Goal: Communication & Community: Share content

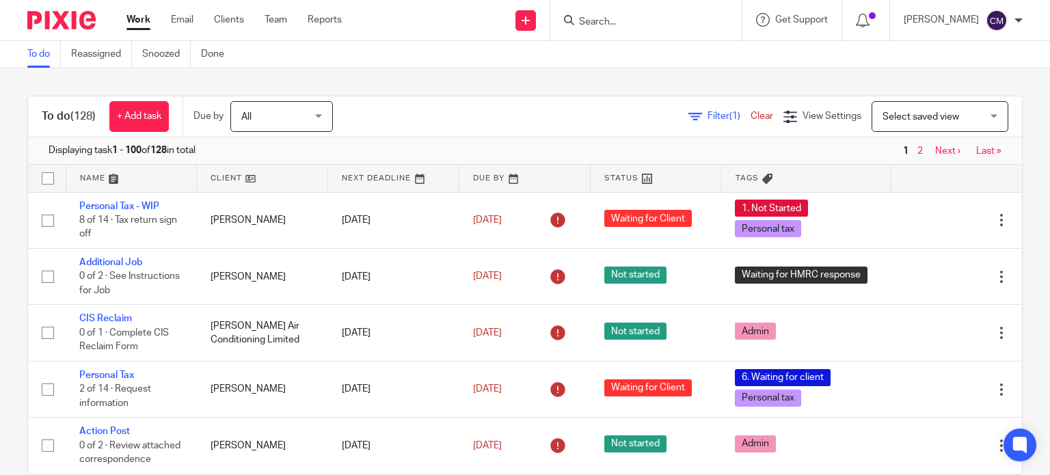
click at [707, 113] on span "Filter (1)" at bounding box center [728, 116] width 43 height 10
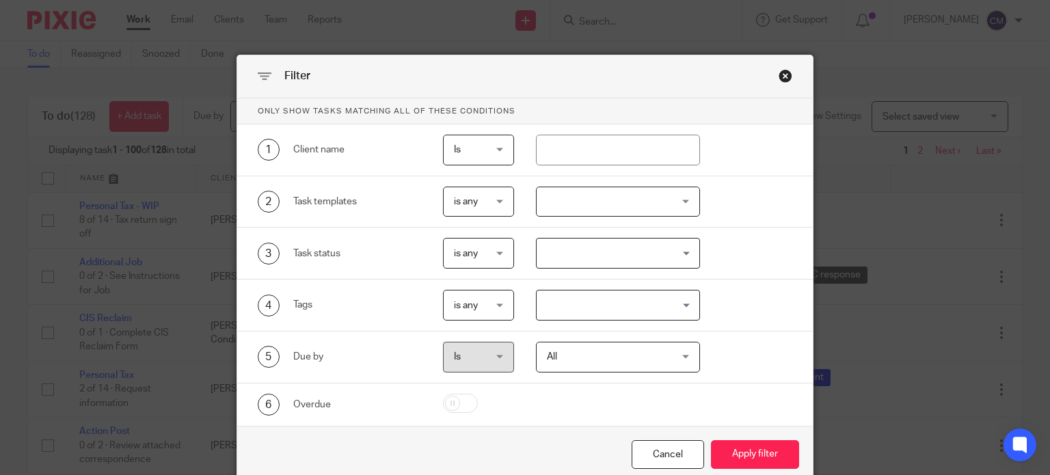
click at [619, 210] on div at bounding box center [618, 202] width 164 height 31
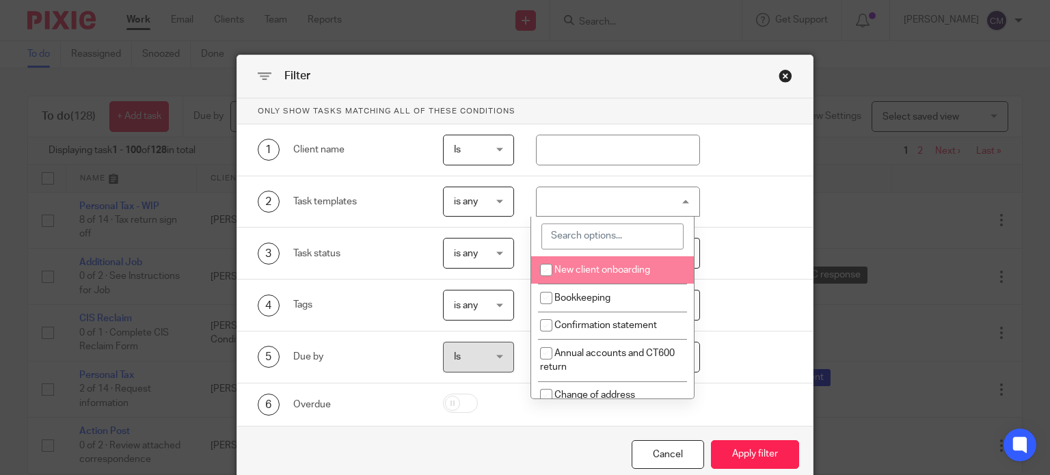
click at [582, 237] on input "search" at bounding box center [612, 237] width 142 height 26
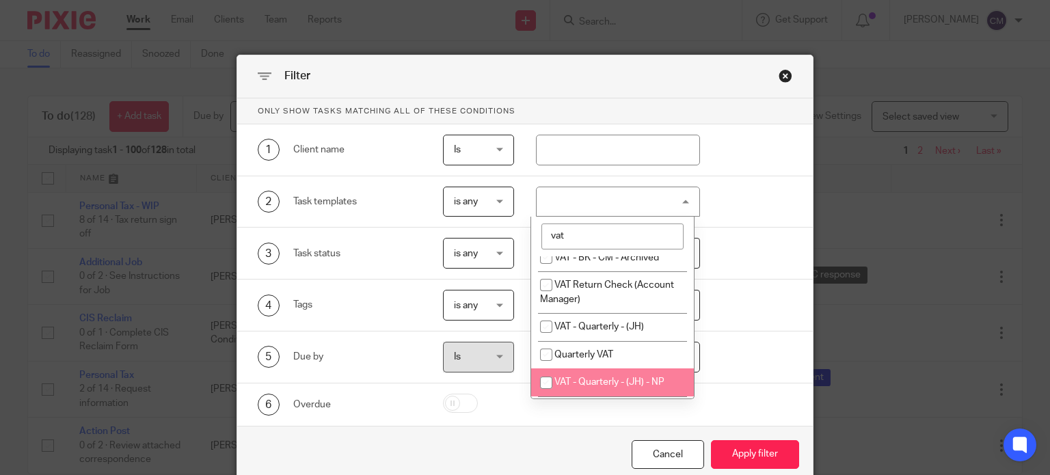
scroll to position [478, 0]
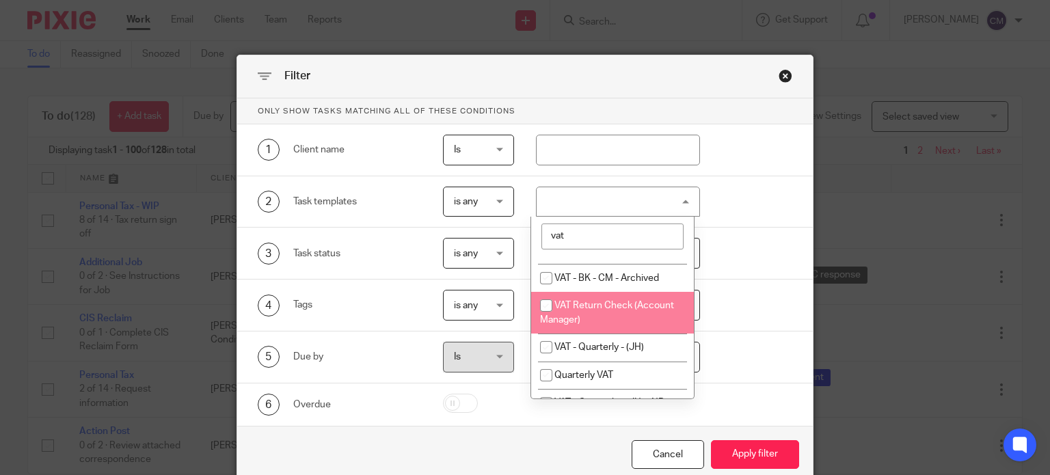
type input "vat"
click at [619, 295] on li "VAT Return Check (Account Manager)" at bounding box center [612, 313] width 163 height 42
checkbox input "true"
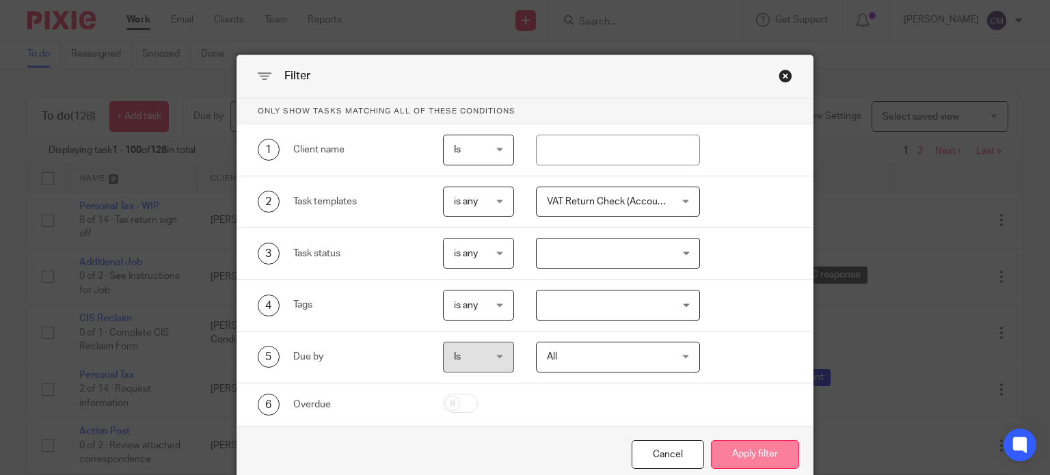
click at [745, 442] on button "Apply filter" at bounding box center [755, 454] width 88 height 29
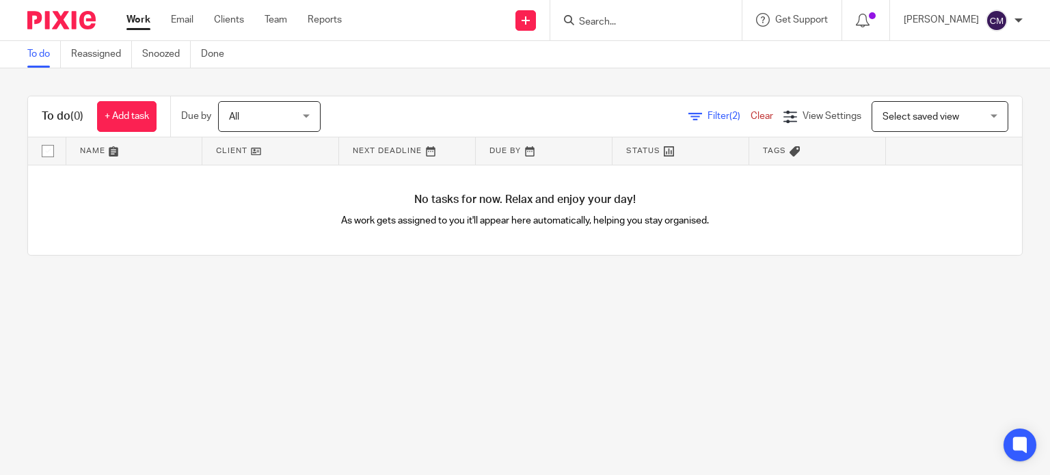
click at [707, 118] on span "Filter (2)" at bounding box center [728, 116] width 43 height 10
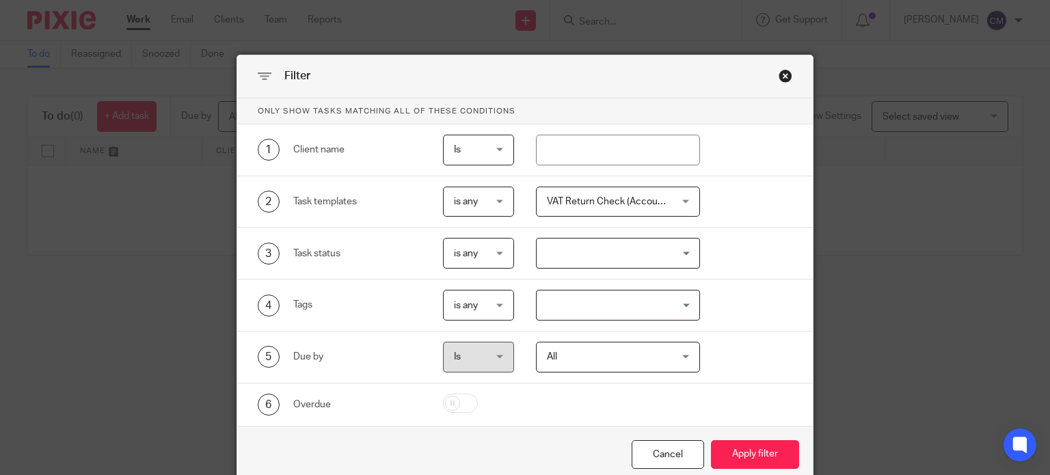
click at [623, 197] on span "VAT Return Check (Account Manager)" at bounding box center [628, 202] width 162 height 10
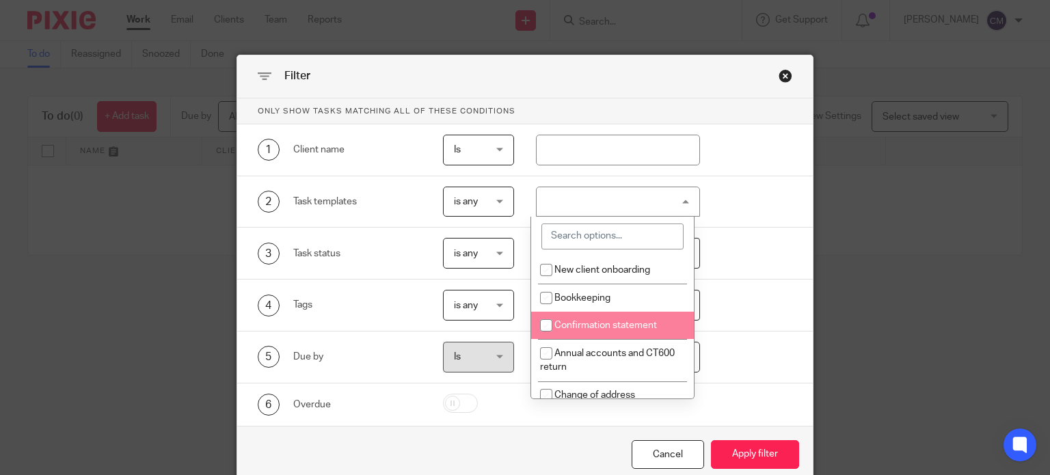
click at [594, 244] on input "search" at bounding box center [612, 237] width 142 height 26
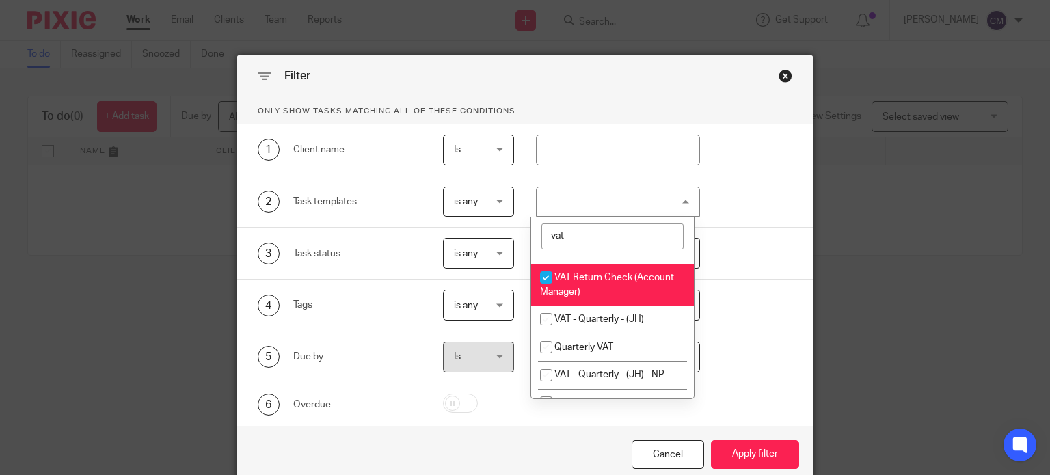
scroll to position [547, 0]
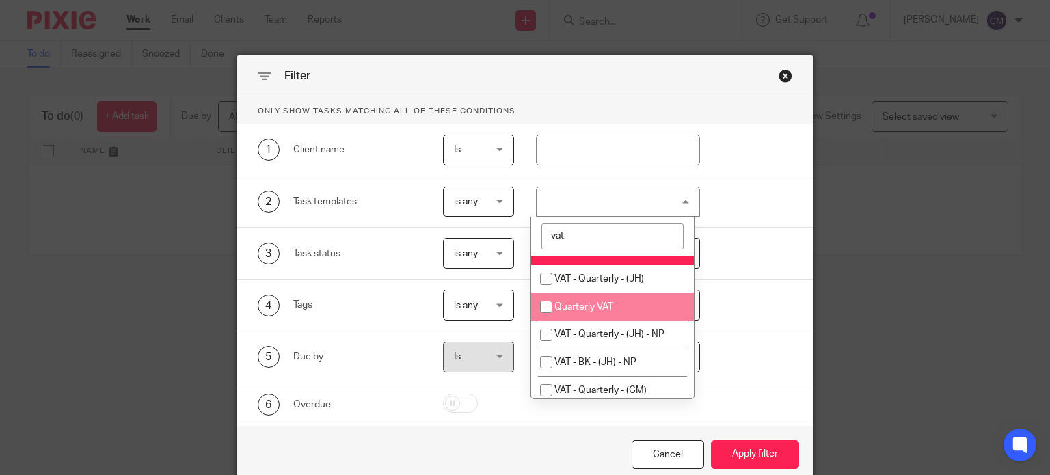
type input "vat"
click at [615, 295] on li "Quarterly VAT" at bounding box center [612, 307] width 163 height 28
checkbox input "true"
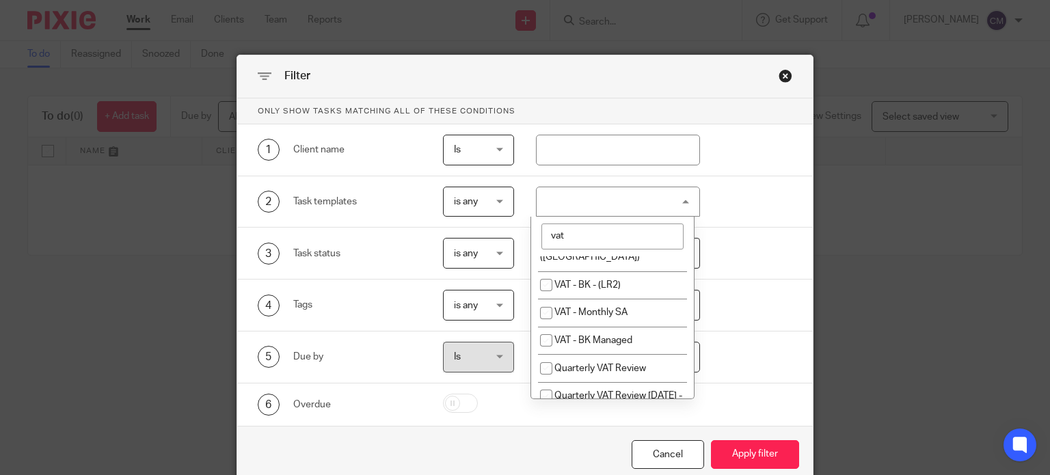
scroll to position [867, 0]
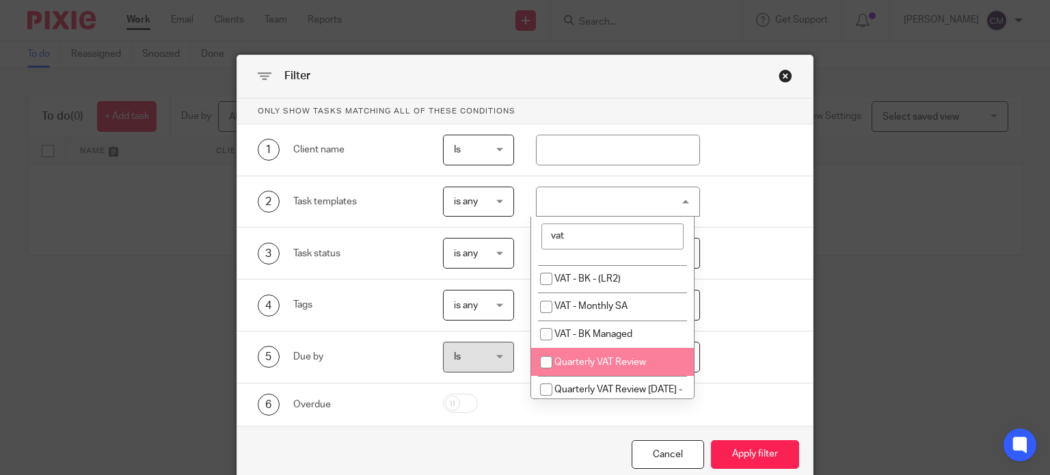
click at [621, 357] on span "Quarterly VAT Review" at bounding box center [600, 362] width 92 height 10
checkbox input "true"
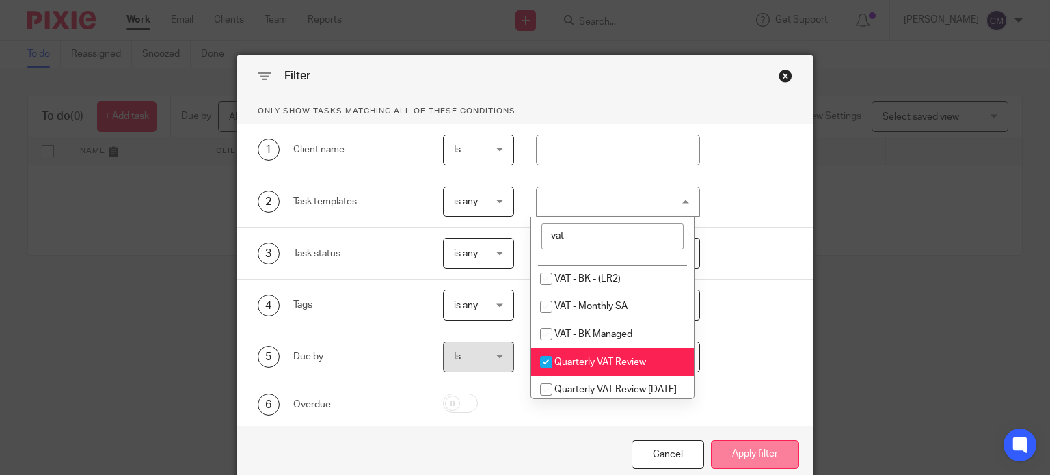
click at [741, 448] on button "Apply filter" at bounding box center [755, 454] width 88 height 29
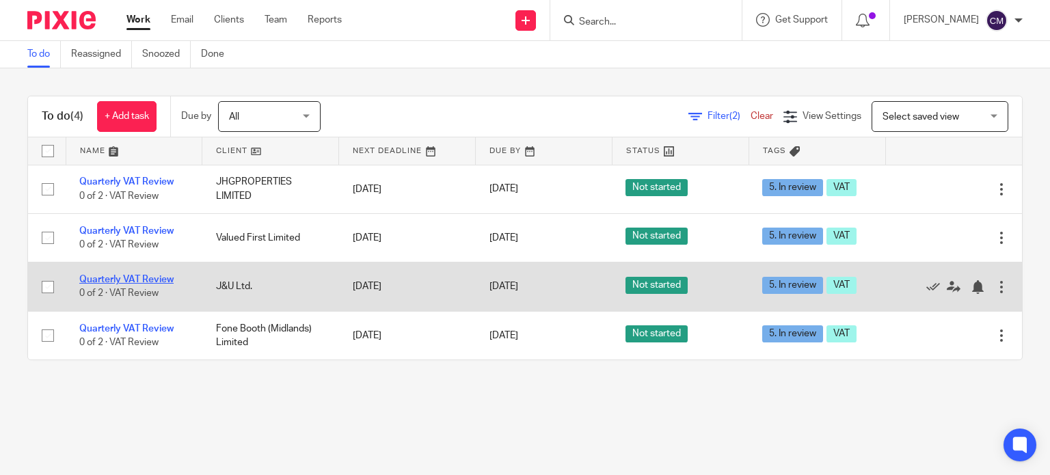
click at [150, 281] on link "Quarterly VAT Review" at bounding box center [126, 280] width 94 height 10
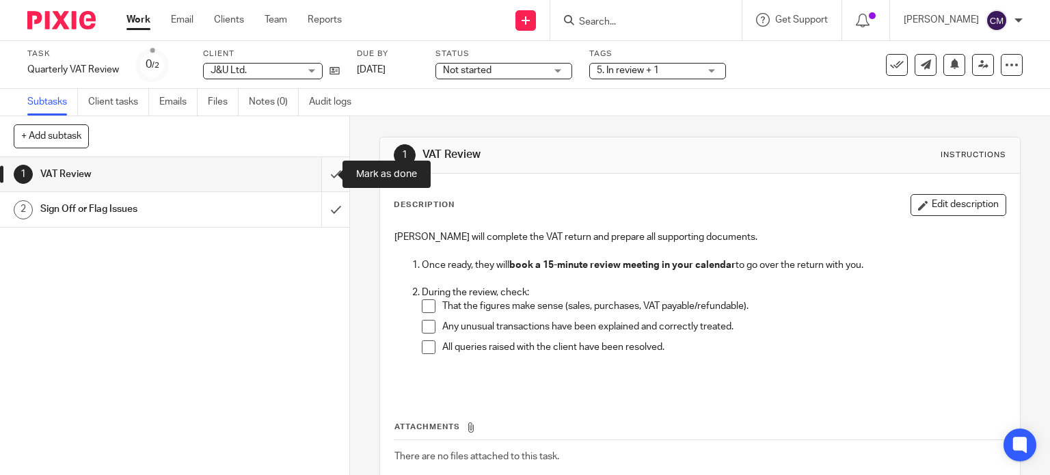
click at [324, 176] on input "submit" at bounding box center [174, 174] width 349 height 34
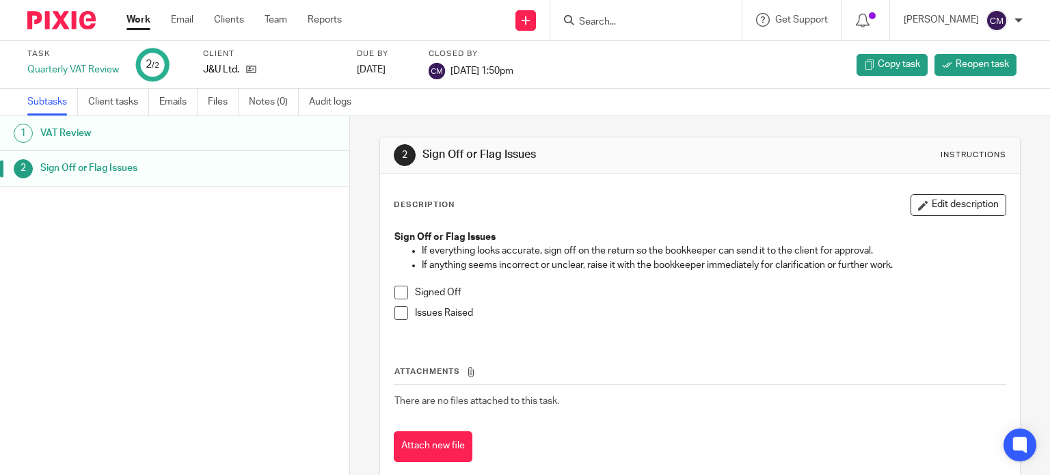
click at [44, 21] on img at bounding box center [61, 20] width 68 height 18
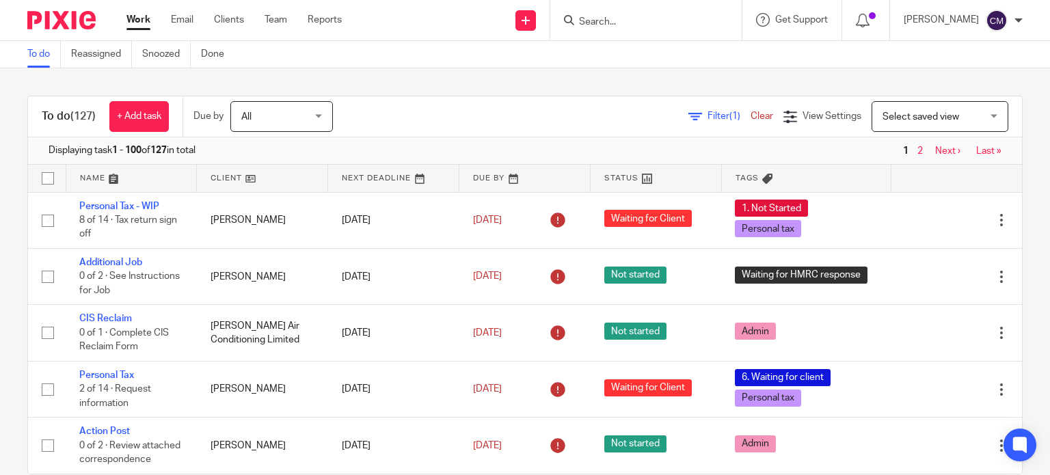
click at [707, 117] on span "Filter (1)" at bounding box center [728, 116] width 43 height 10
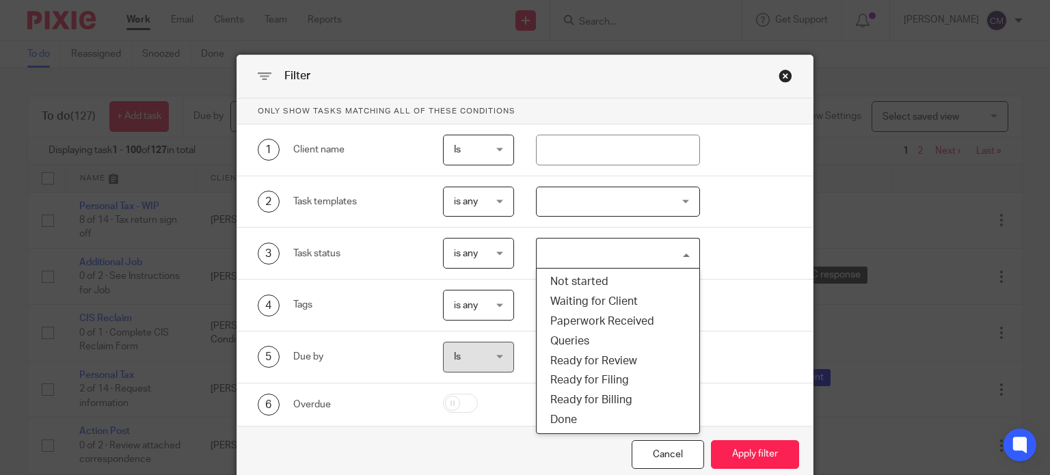
click at [632, 254] on input "Search for option" at bounding box center [615, 253] width 154 height 24
click at [627, 210] on div at bounding box center [618, 202] width 164 height 31
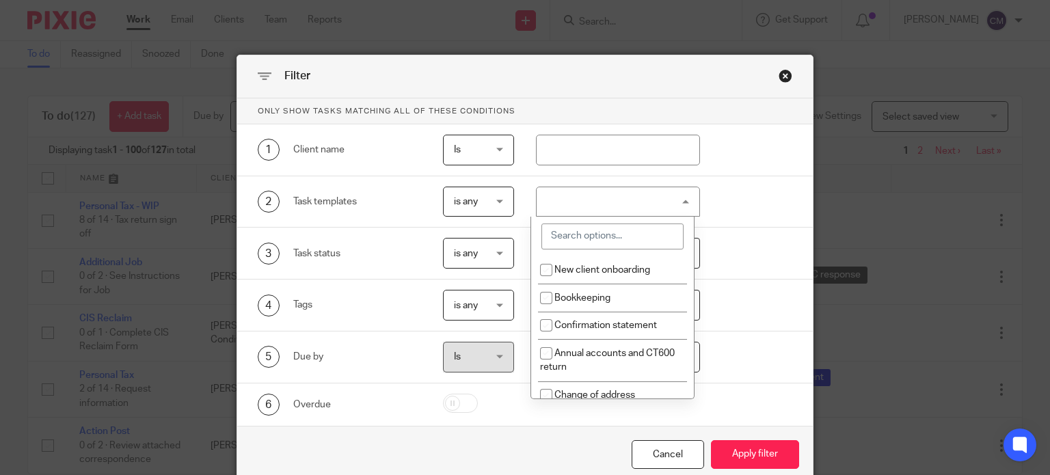
click at [621, 234] on input "search" at bounding box center [612, 237] width 142 height 26
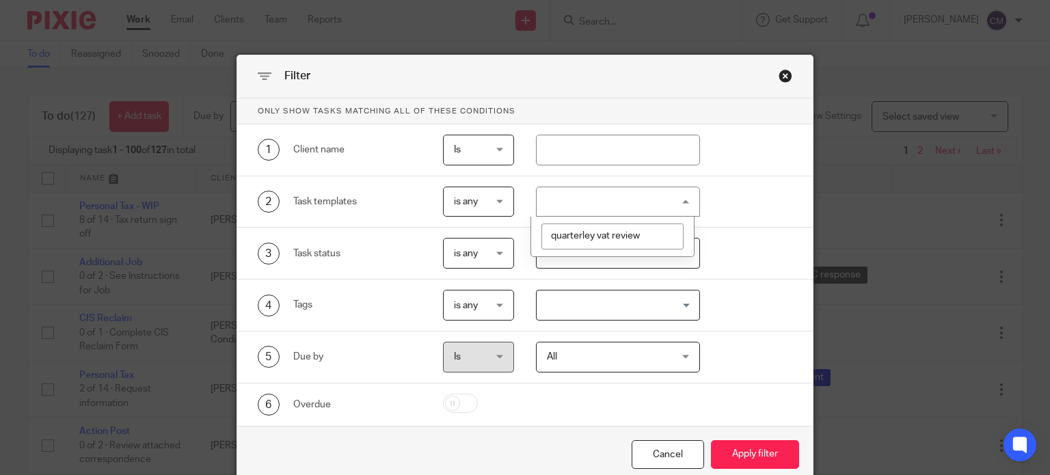
click at [711, 440] on button "Apply filter" at bounding box center [755, 454] width 88 height 29
click at [661, 236] on input "quarterley vat review" at bounding box center [612, 237] width 142 height 26
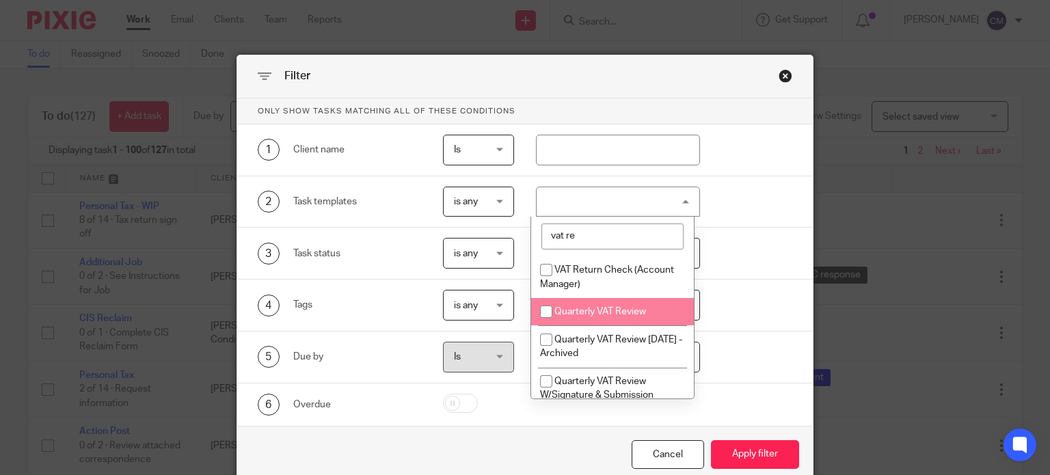
type input "vat re"
click at [636, 315] on span "Quarterly VAT Review" at bounding box center [600, 312] width 92 height 10
checkbox input "true"
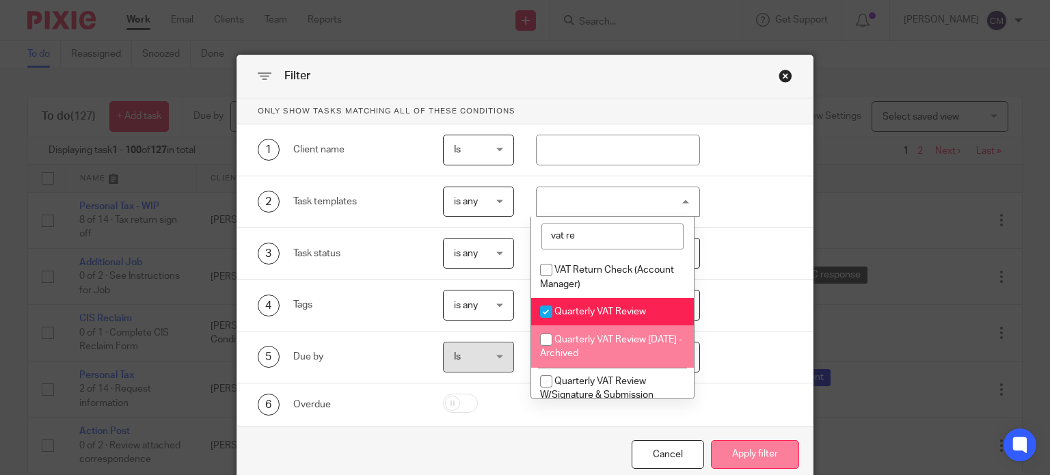
click at [757, 459] on button "Apply filter" at bounding box center [755, 454] width 88 height 29
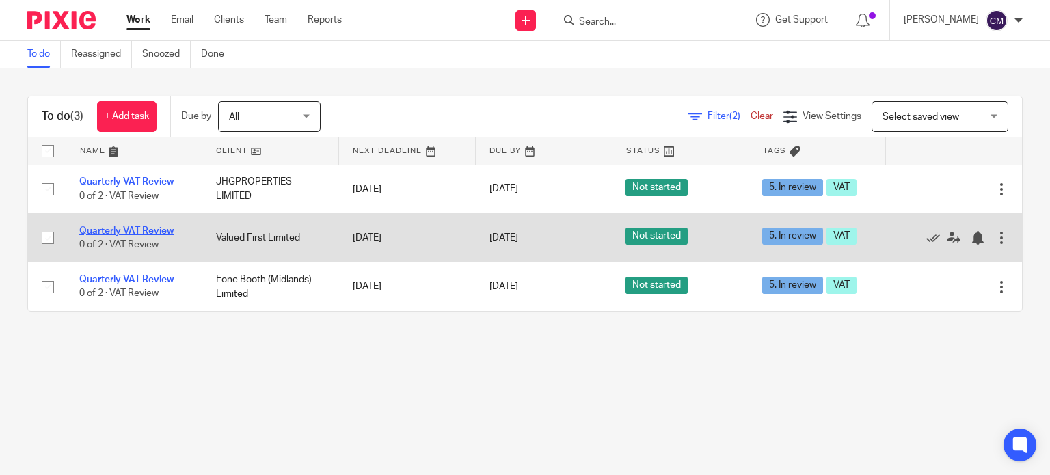
click at [82, 228] on link "Quarterly VAT Review" at bounding box center [126, 231] width 94 height 10
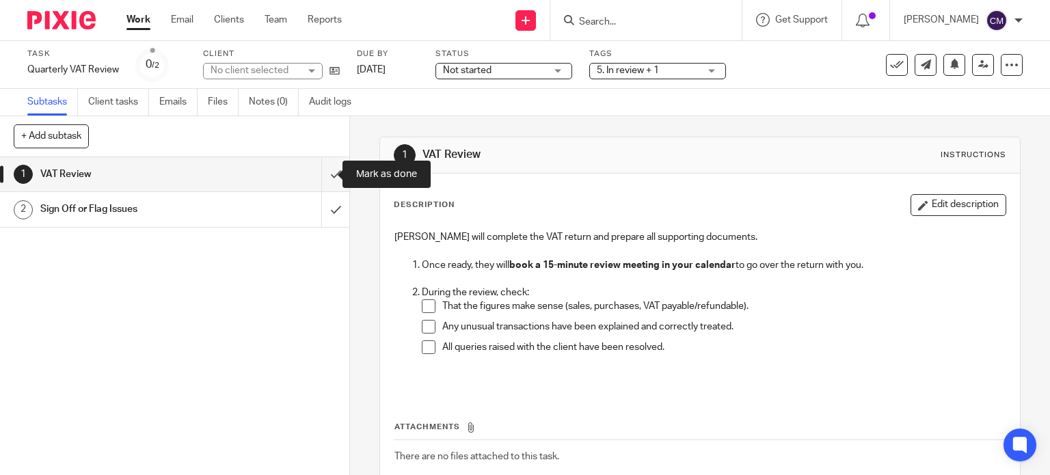
click at [317, 171] on input "submit" at bounding box center [174, 174] width 349 height 34
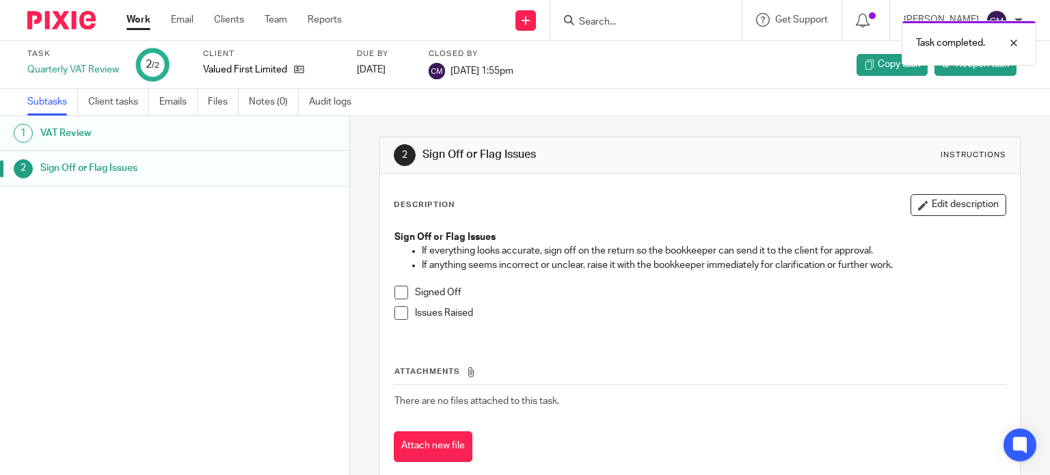
click at [36, 24] on img at bounding box center [61, 20] width 68 height 18
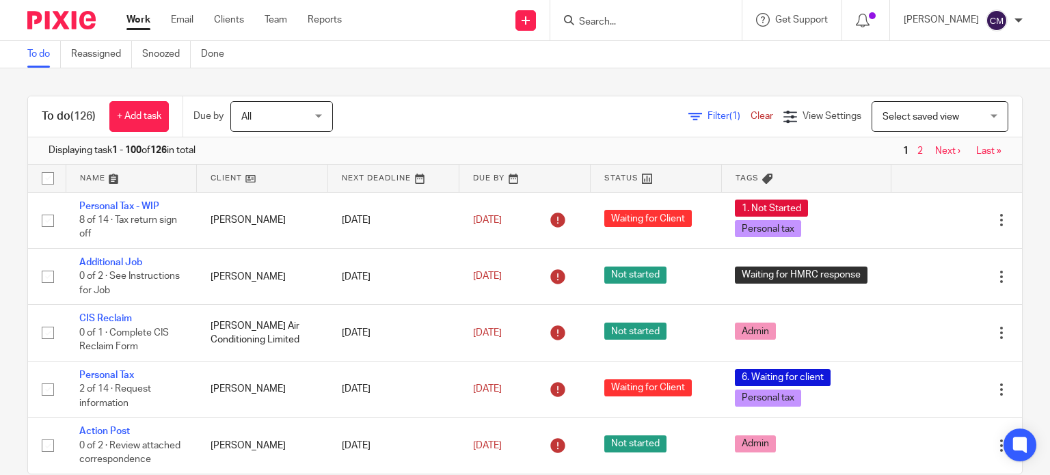
click at [659, 25] on input "Search" at bounding box center [639, 22] width 123 height 12
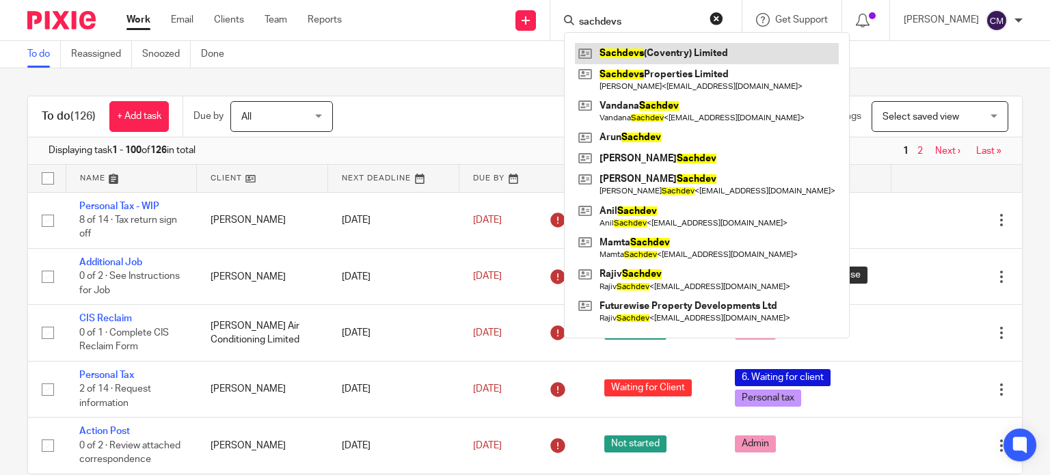
type input "sachdevs"
click at [663, 51] on link at bounding box center [707, 53] width 264 height 21
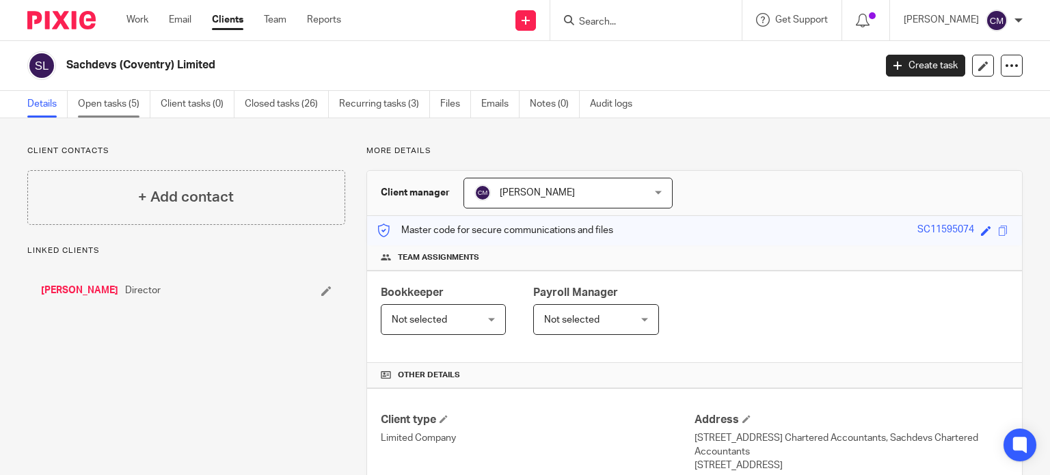
click at [99, 109] on link "Open tasks (5)" at bounding box center [114, 104] width 72 height 27
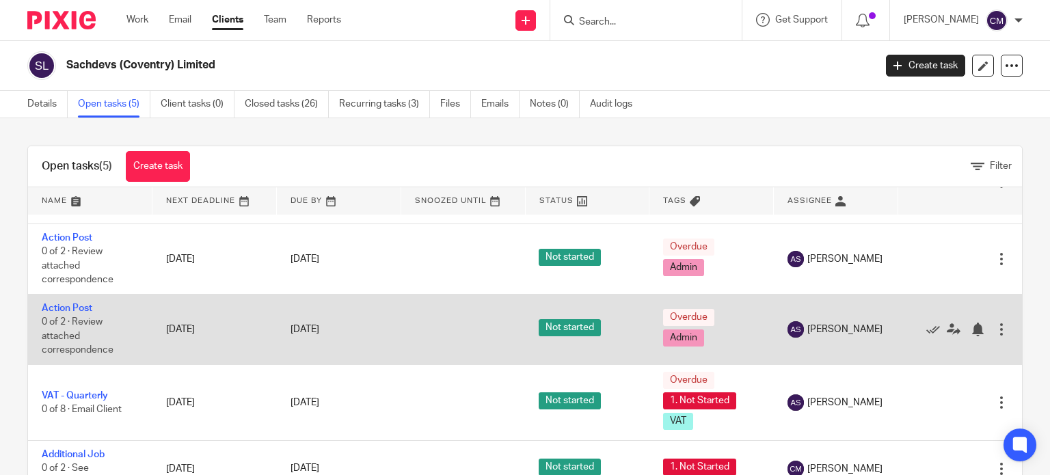
scroll to position [49, 0]
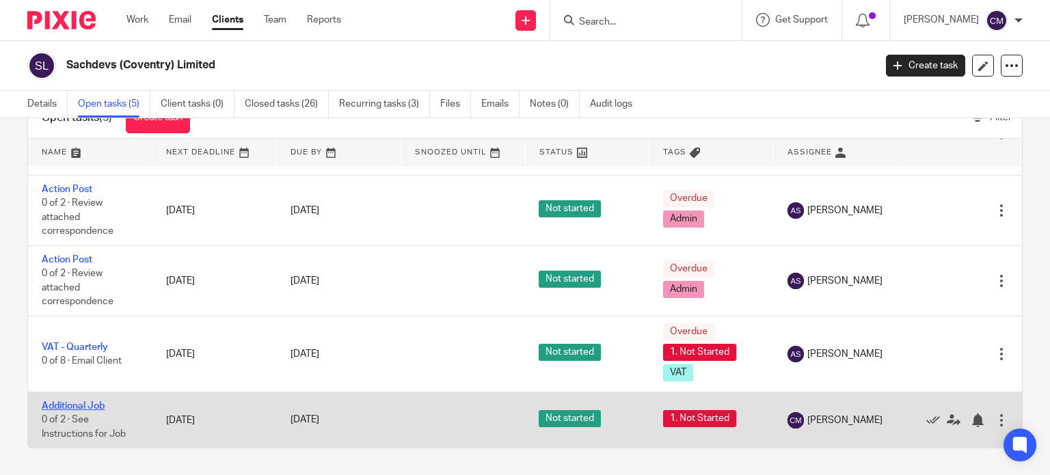
click at [70, 407] on link "Additional Job" at bounding box center [73, 406] width 63 height 10
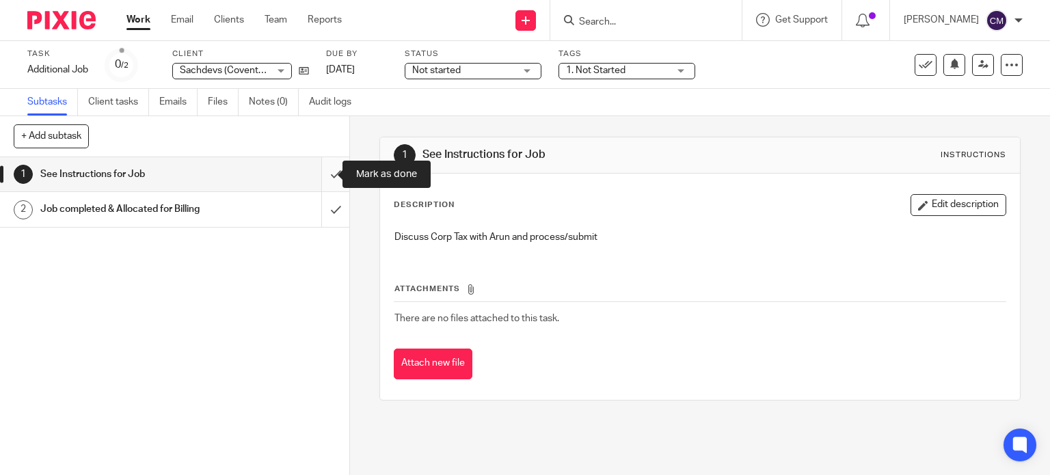
click at [324, 178] on input "submit" at bounding box center [174, 174] width 349 height 34
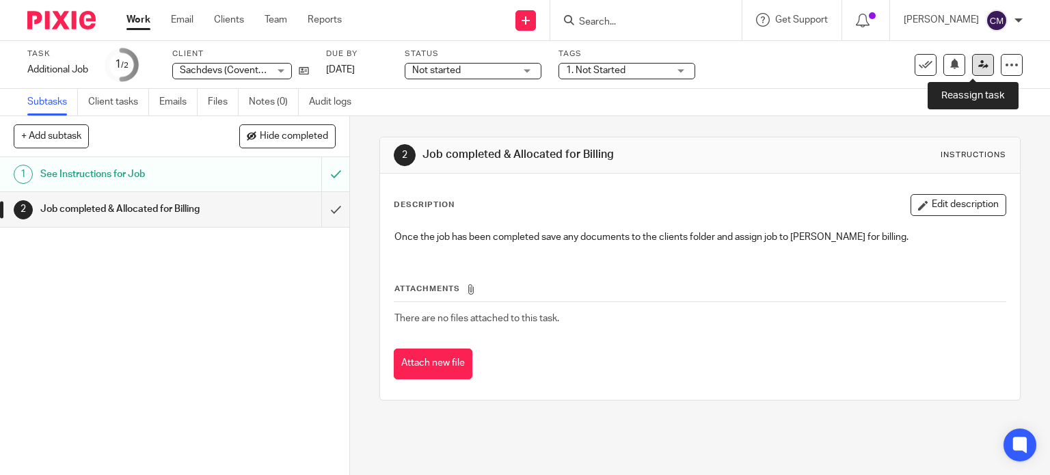
click at [975, 70] on link at bounding box center [983, 65] width 22 height 22
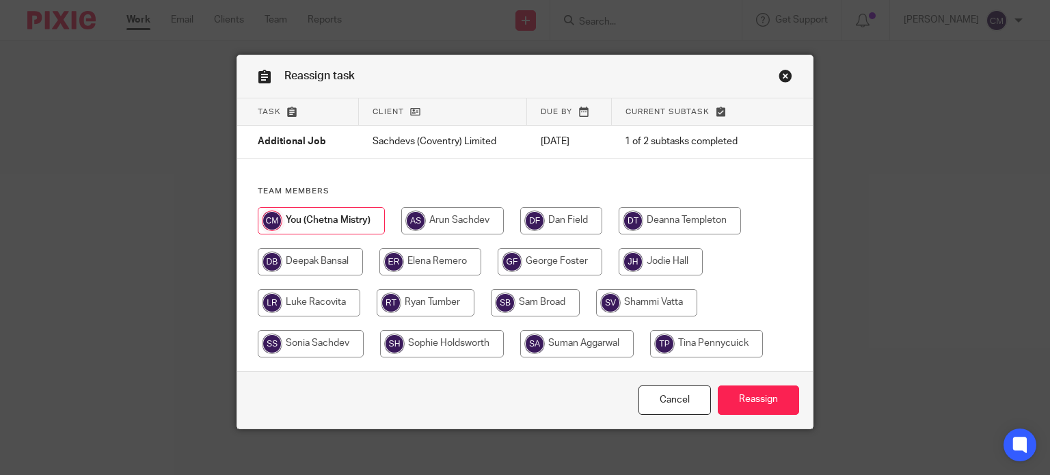
click at [700, 219] on input "radio" at bounding box center [680, 220] width 122 height 27
radio input "true"
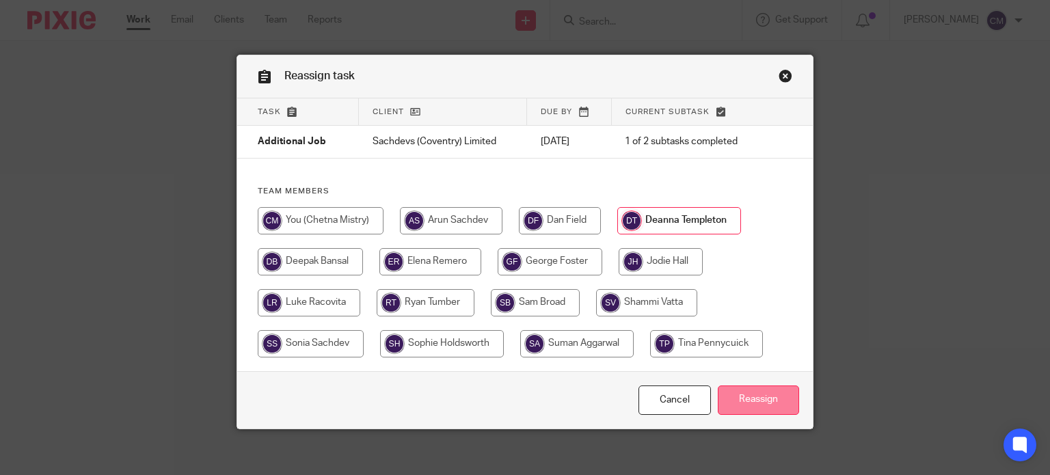
click at [788, 404] on input "Reassign" at bounding box center [758, 400] width 81 height 29
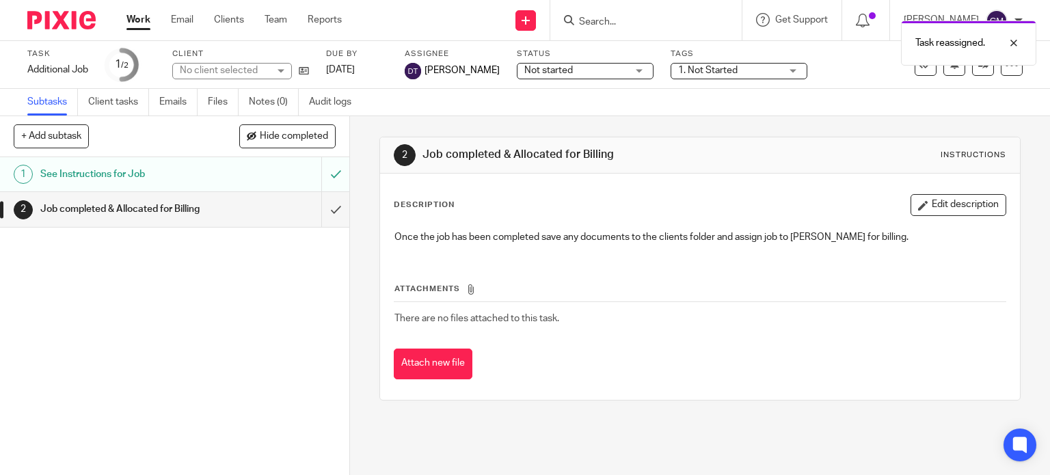
click at [68, 17] on img at bounding box center [61, 20] width 68 height 18
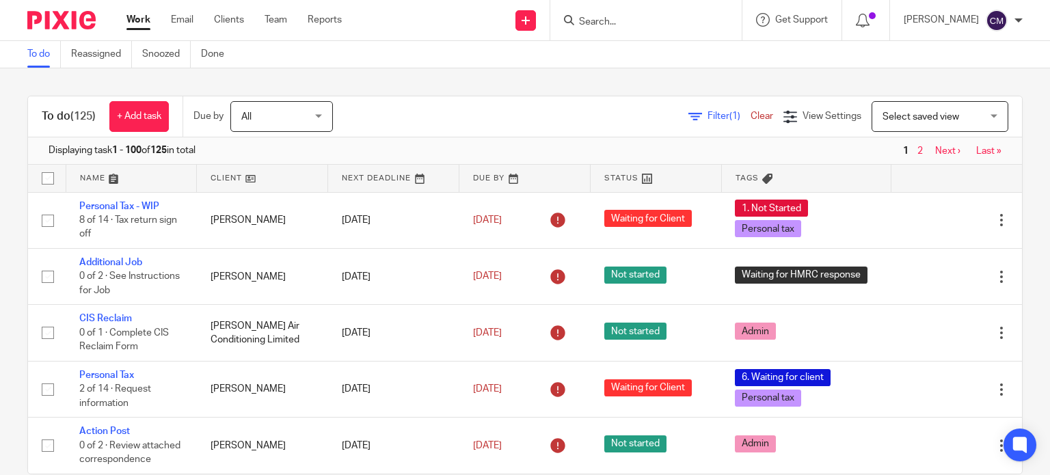
click at [652, 12] on form at bounding box center [651, 20] width 146 height 17
click at [653, 14] on form at bounding box center [651, 20] width 146 height 17
click at [619, 28] on form at bounding box center [651, 20] width 146 height 17
click at [622, 17] on input "Search" at bounding box center [639, 22] width 123 height 12
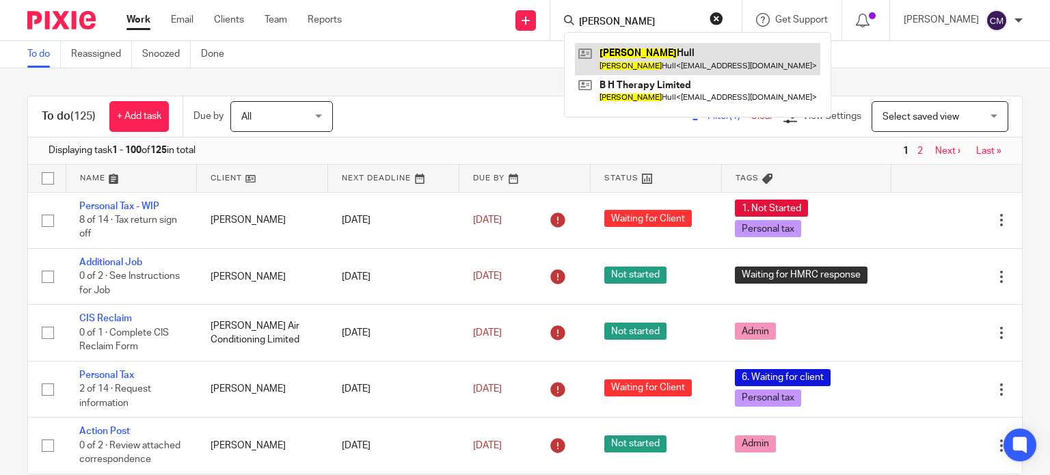
type input "bradley"
click at [694, 51] on link at bounding box center [697, 58] width 245 height 31
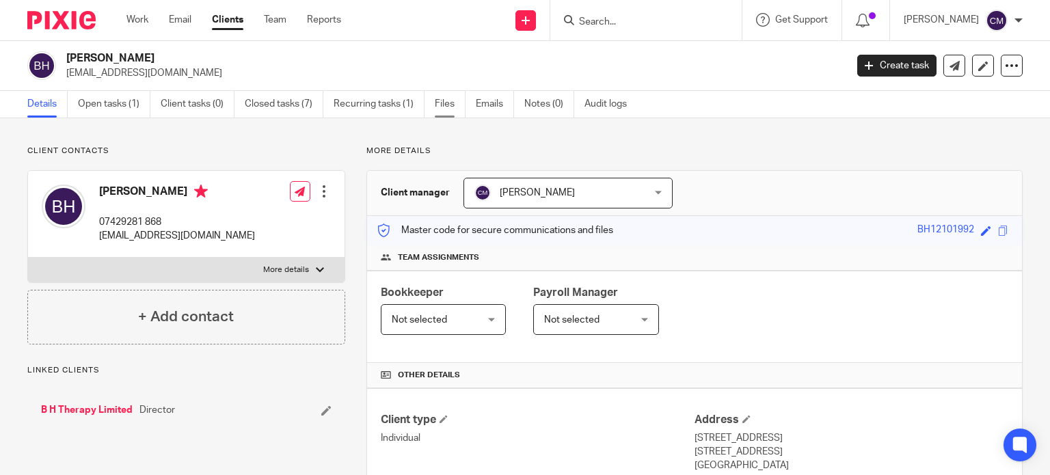
click at [454, 105] on link "Files" at bounding box center [450, 104] width 31 height 27
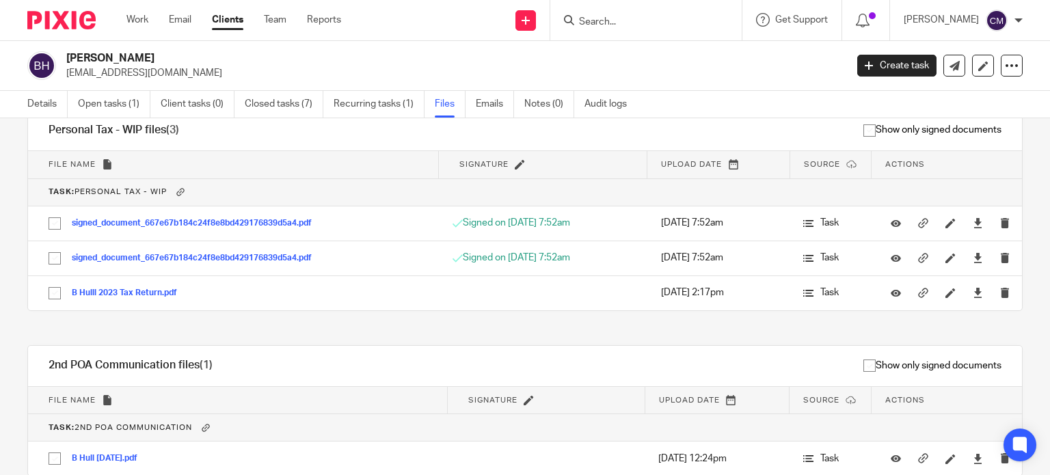
scroll to position [621, 0]
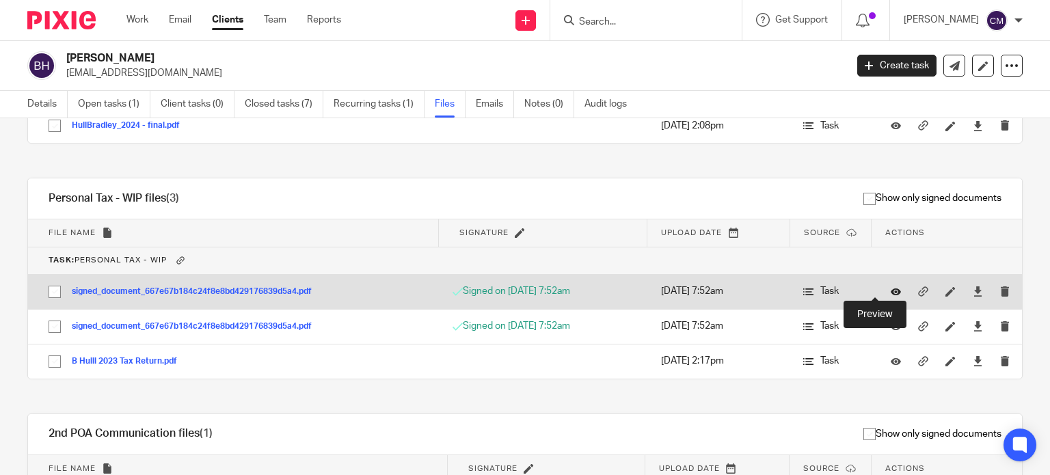
click at [891, 287] on icon at bounding box center [896, 291] width 10 height 10
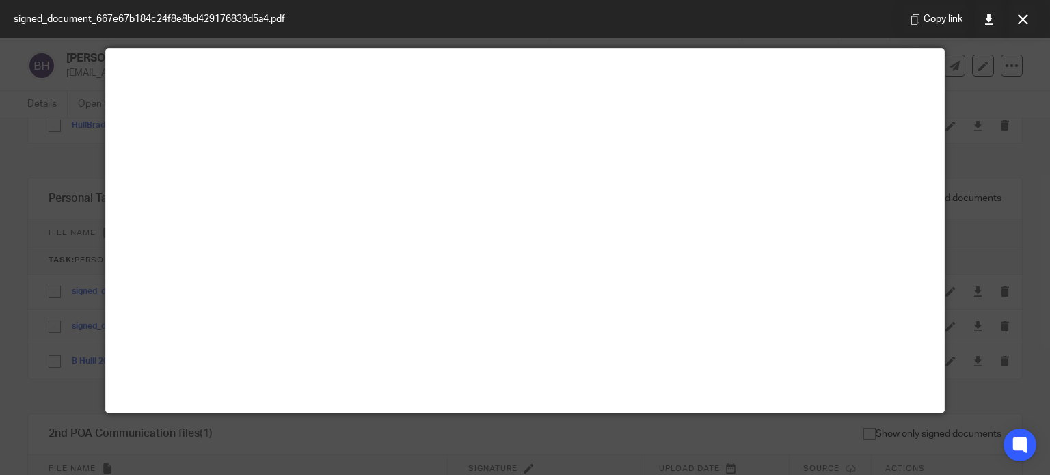
scroll to position [96, 0]
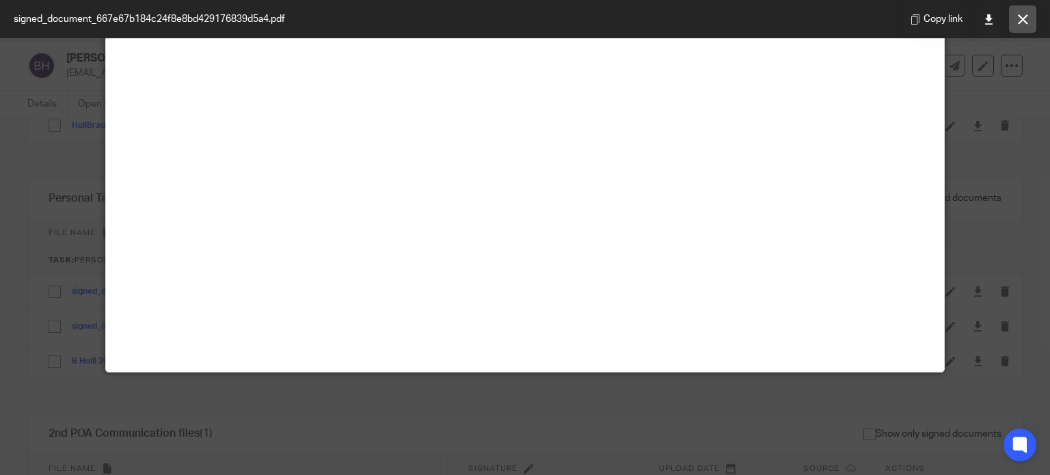
click at [1020, 22] on icon at bounding box center [1023, 19] width 10 height 10
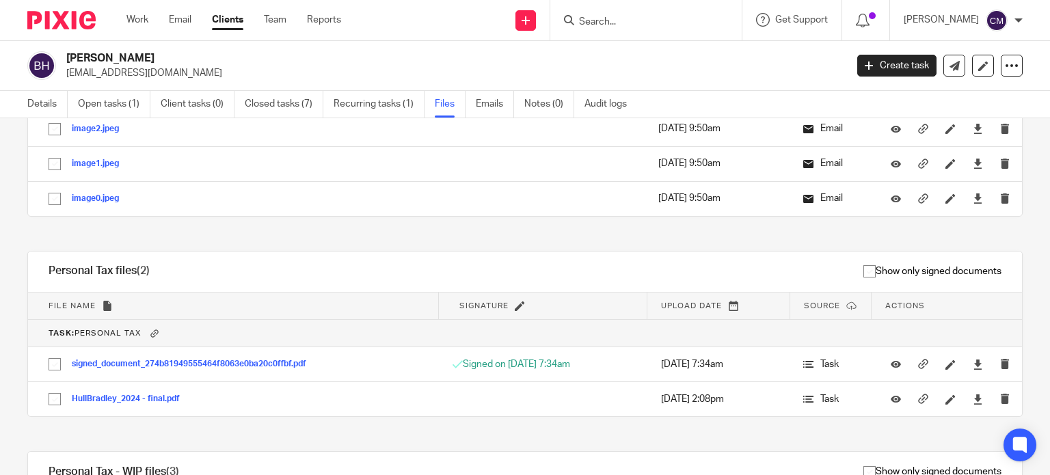
scroll to position [0, 0]
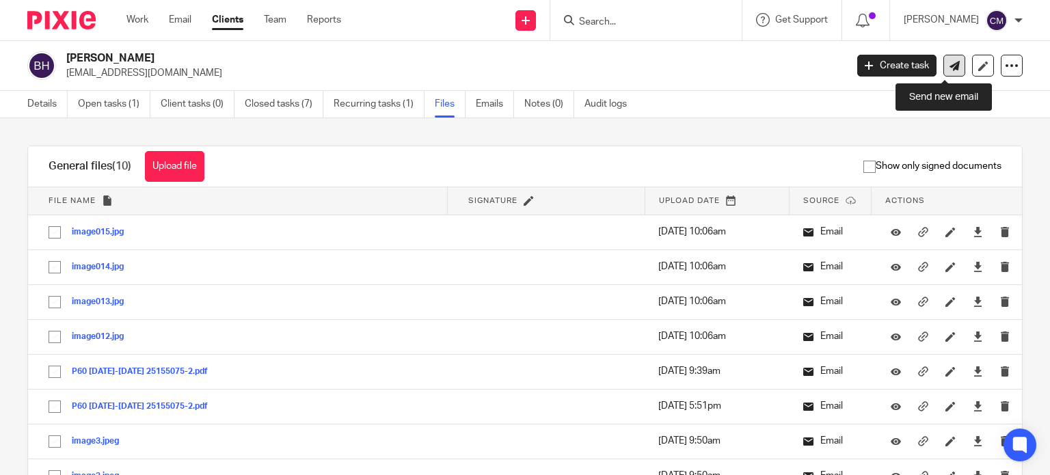
click at [949, 68] on icon at bounding box center [954, 66] width 10 height 10
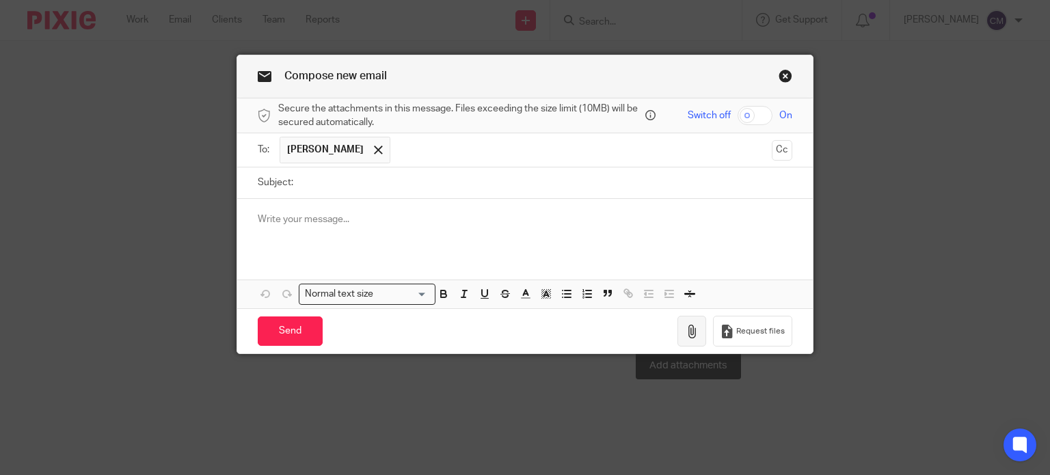
click at [686, 333] on icon "button" at bounding box center [692, 332] width 14 height 14
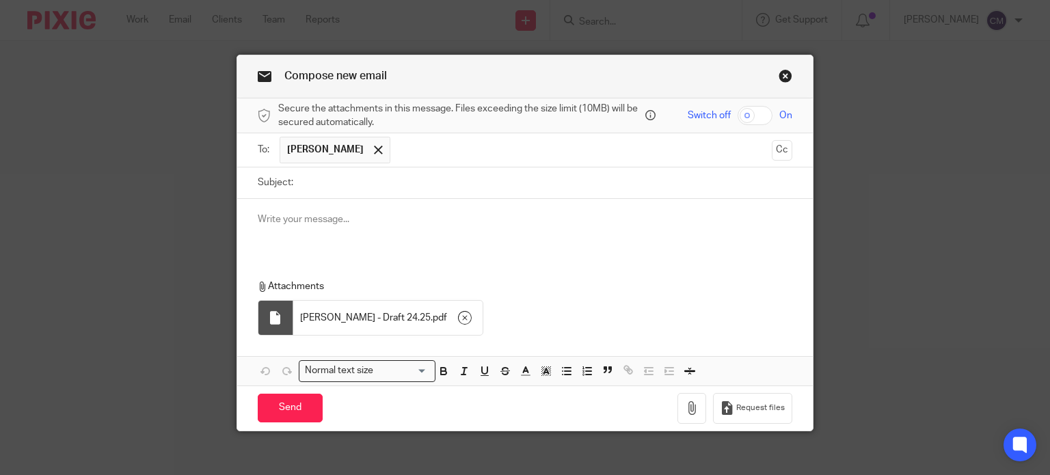
click at [327, 163] on ul "[PERSON_NAME]" at bounding box center [526, 149] width 493 height 33
click at [327, 174] on input "Subject:" at bounding box center [546, 182] width 493 height 31
type input "Draft 24/25 Personal Tax Return"
click at [323, 220] on p at bounding box center [525, 220] width 535 height 14
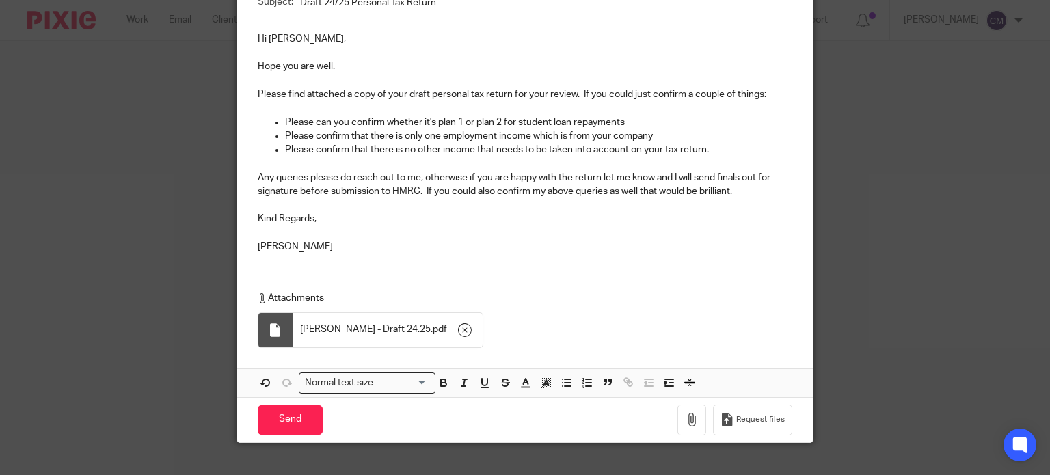
scroll to position [200, 0]
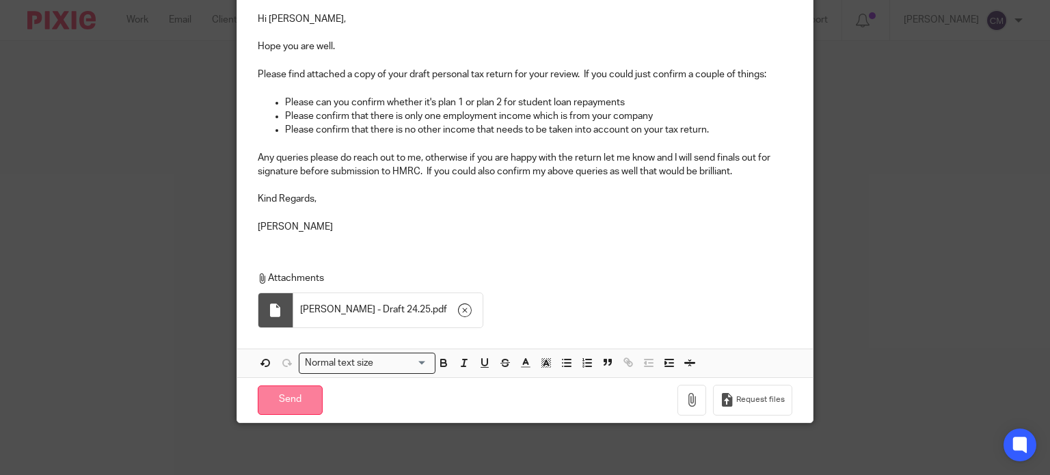
click at [290, 392] on input "Send" at bounding box center [290, 400] width 65 height 29
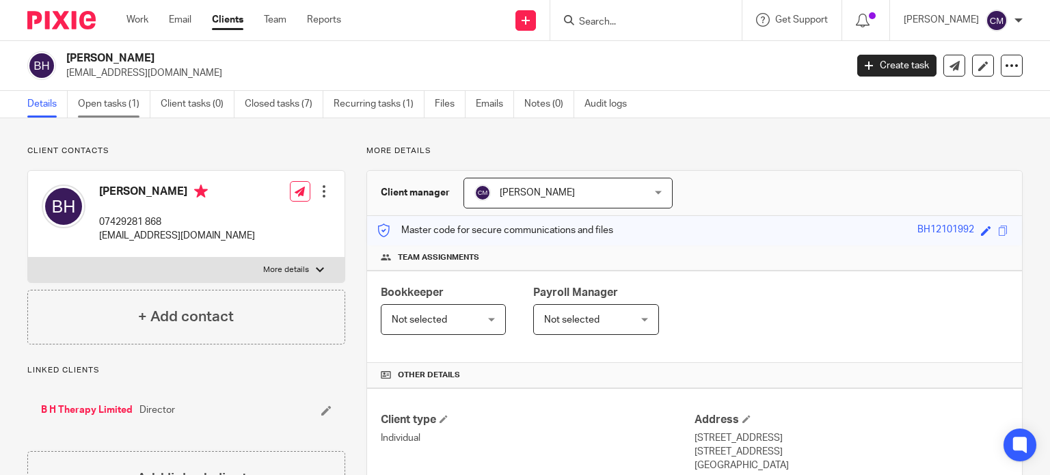
click at [133, 107] on link "Open tasks (1)" at bounding box center [114, 104] width 72 height 27
